Goal: Information Seeking & Learning: Learn about a topic

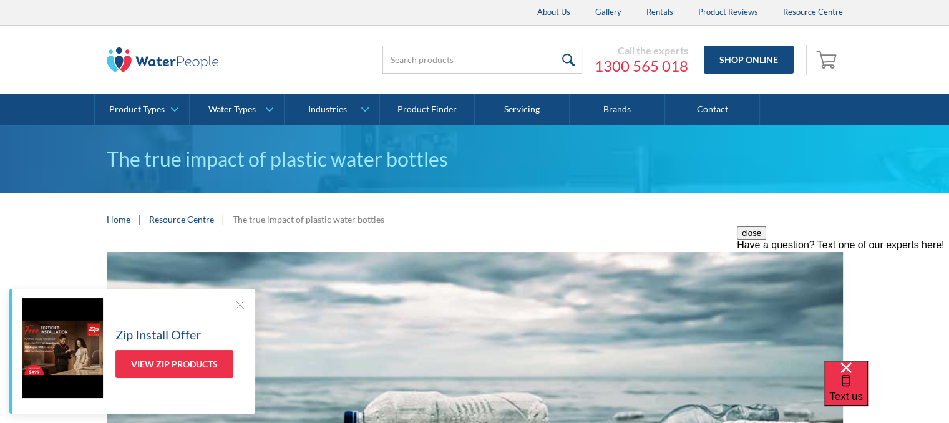
click at [237, 301] on div at bounding box center [239, 304] width 12 height 12
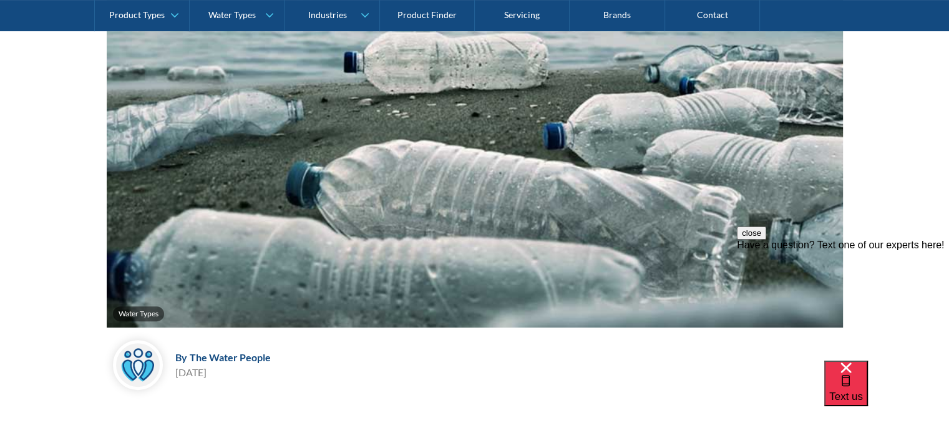
scroll to position [364, 0]
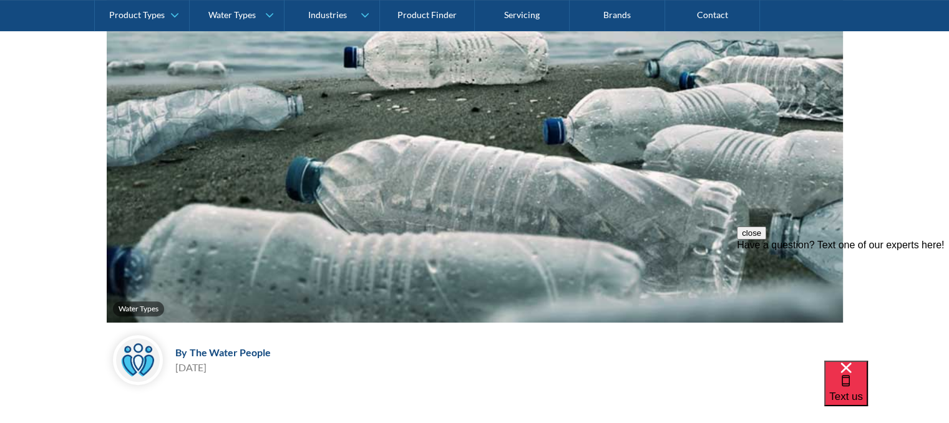
click at [464, 135] on img at bounding box center [475, 105] width 736 height 435
click at [462, 124] on img at bounding box center [475, 105] width 736 height 435
click at [465, 120] on img at bounding box center [475, 105] width 736 height 435
click at [402, 148] on img at bounding box center [475, 105] width 736 height 435
click at [394, 188] on img at bounding box center [475, 105] width 736 height 435
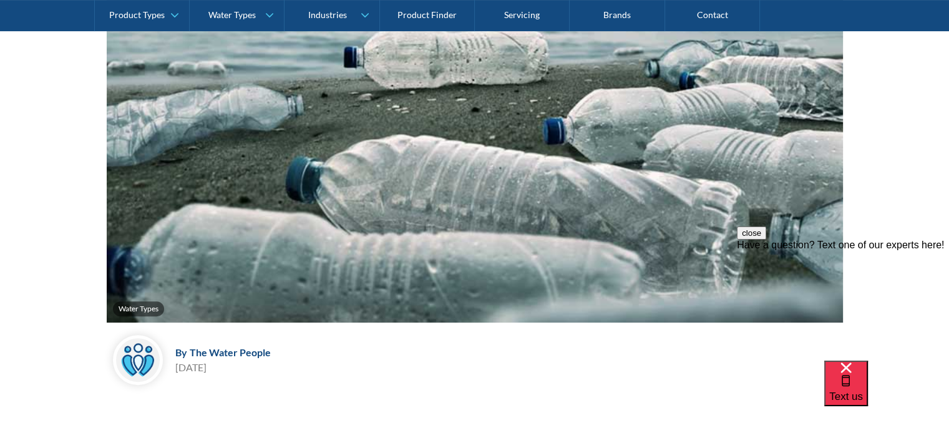
click at [393, 220] on img at bounding box center [475, 105] width 736 height 435
click at [361, 115] on img at bounding box center [475, 105] width 736 height 435
click at [362, 131] on img at bounding box center [475, 105] width 736 height 435
click at [362, 113] on img at bounding box center [475, 105] width 736 height 435
click at [255, 62] on img at bounding box center [475, 105] width 736 height 435
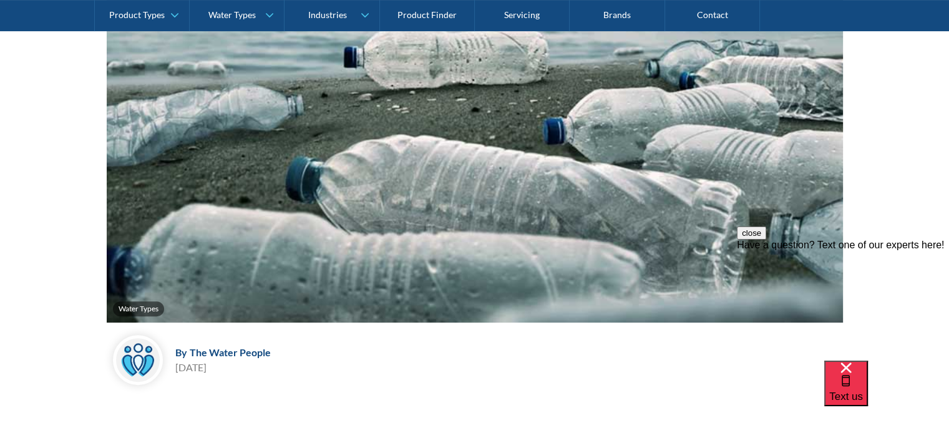
click at [217, 80] on img at bounding box center [475, 105] width 736 height 435
click at [212, 126] on img at bounding box center [475, 105] width 736 height 435
click at [212, 134] on img at bounding box center [475, 105] width 736 height 435
click at [319, 155] on img at bounding box center [475, 105] width 736 height 435
click at [319, 208] on img at bounding box center [475, 105] width 736 height 435
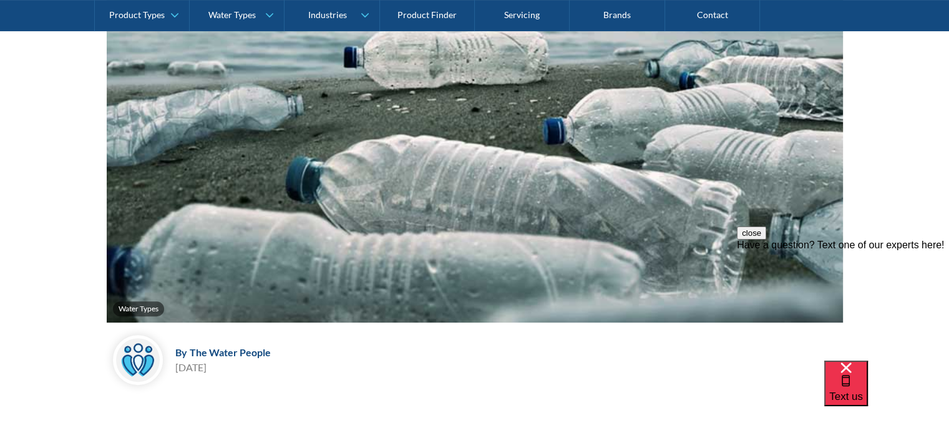
click at [224, 241] on img at bounding box center [475, 105] width 736 height 435
